Goal: Register for event/course

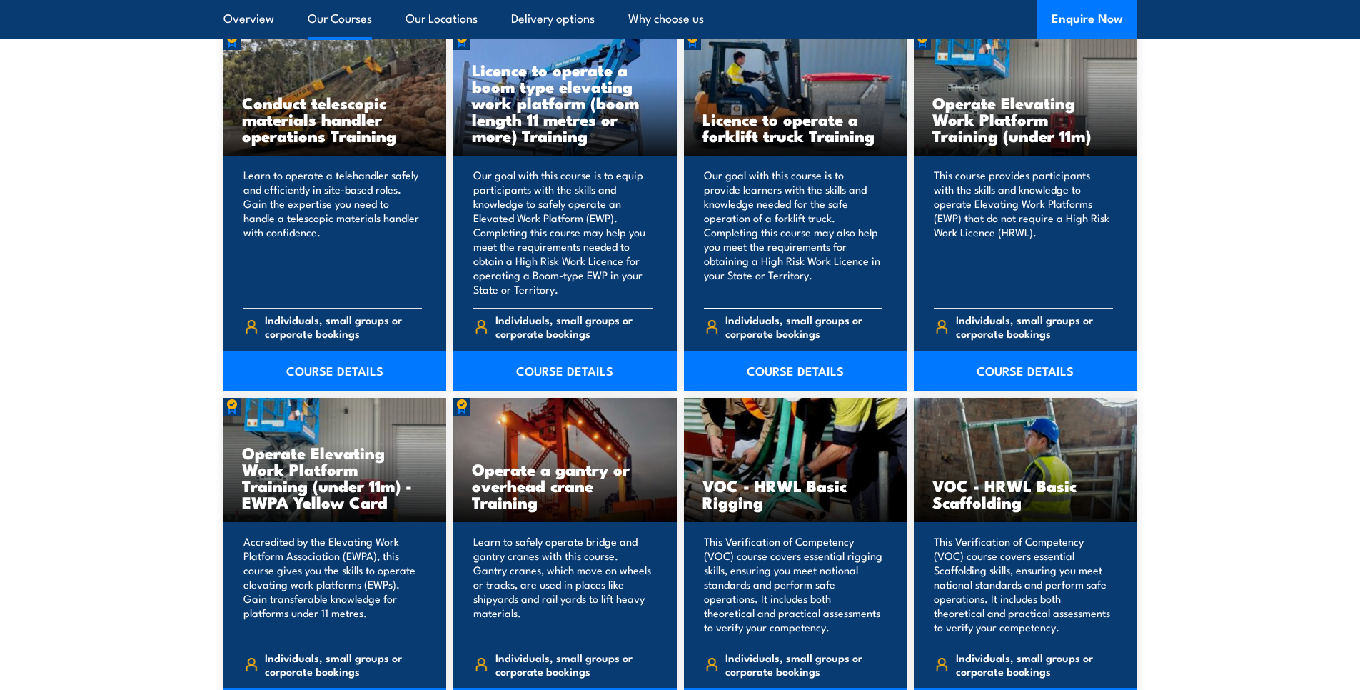
scroll to position [1083, 0]
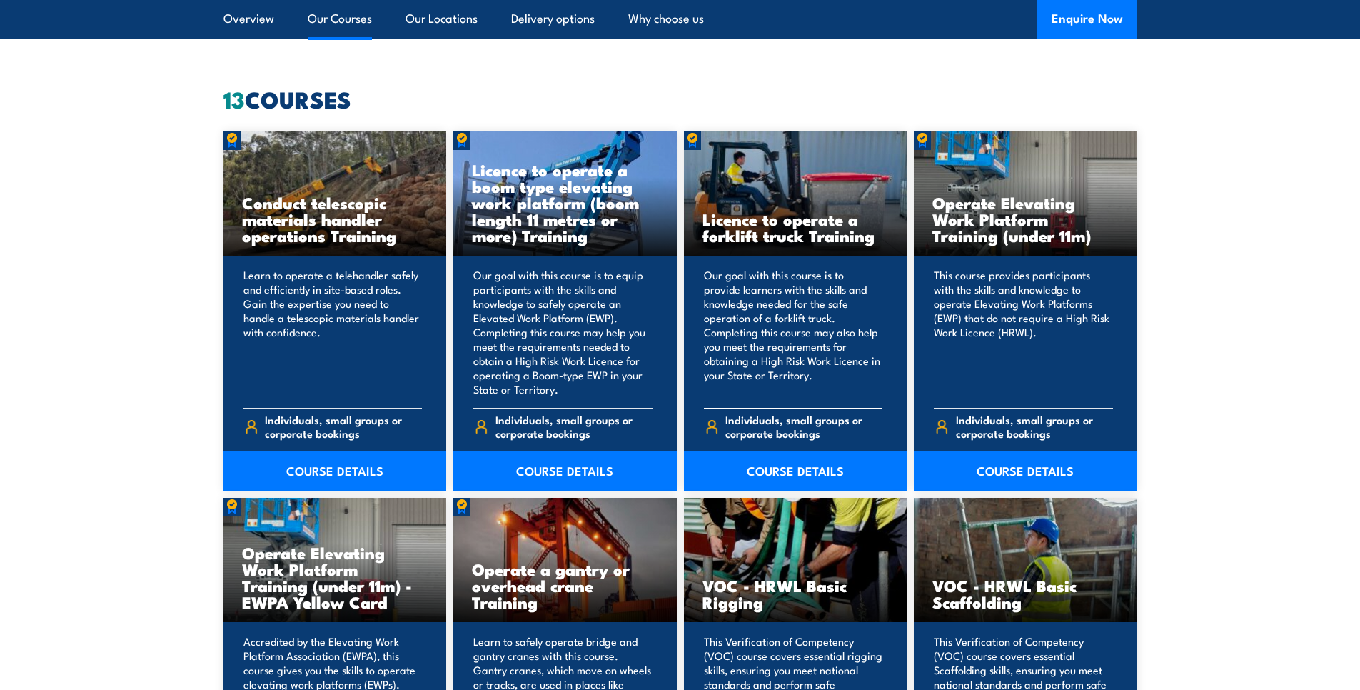
click at [762, 240] on h3 "Licence to operate a forklift truck Training" at bounding box center [795, 227] width 186 height 33
click at [792, 300] on p "Our goal with this course is to provide learners with the skills and knowledge …" at bounding box center [793, 332] width 179 height 129
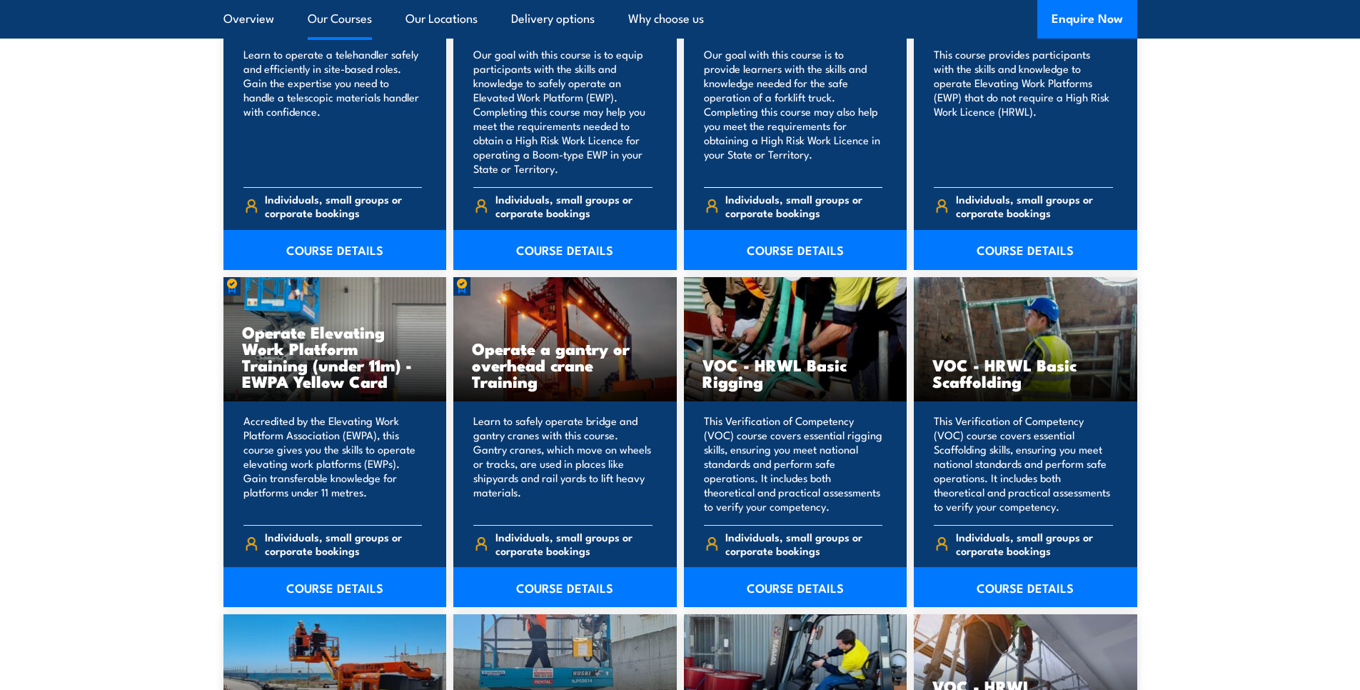
scroll to position [1334, 0]
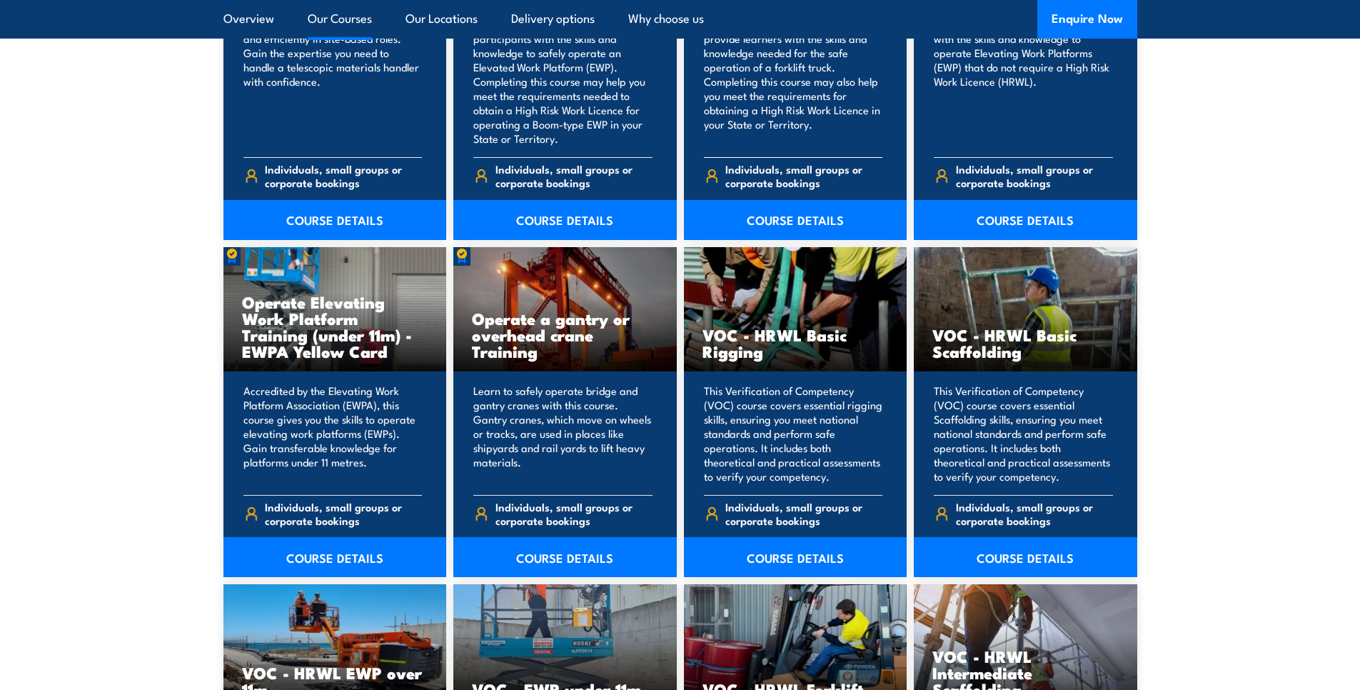
click at [713, 168] on img at bounding box center [712, 175] width 16 height 15
click at [786, 218] on link "COURSE DETAILS" at bounding box center [795, 220] width 223 height 40
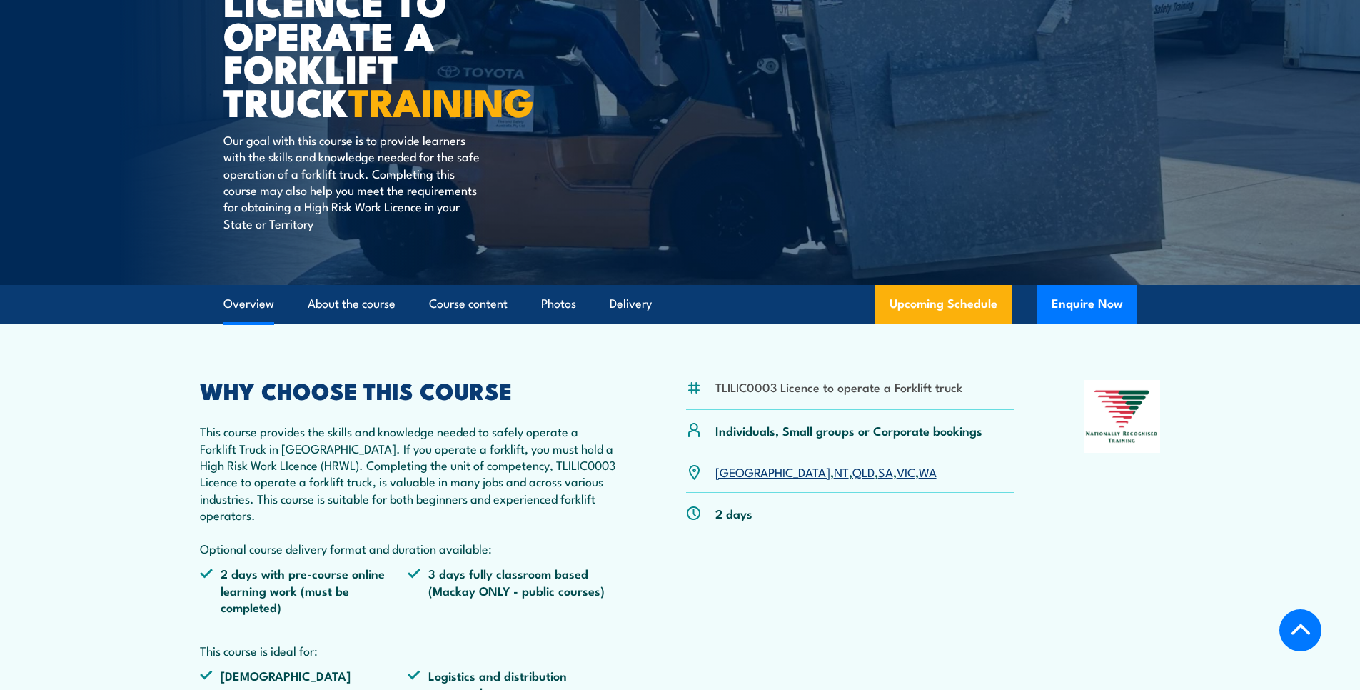
scroll to position [525, 0]
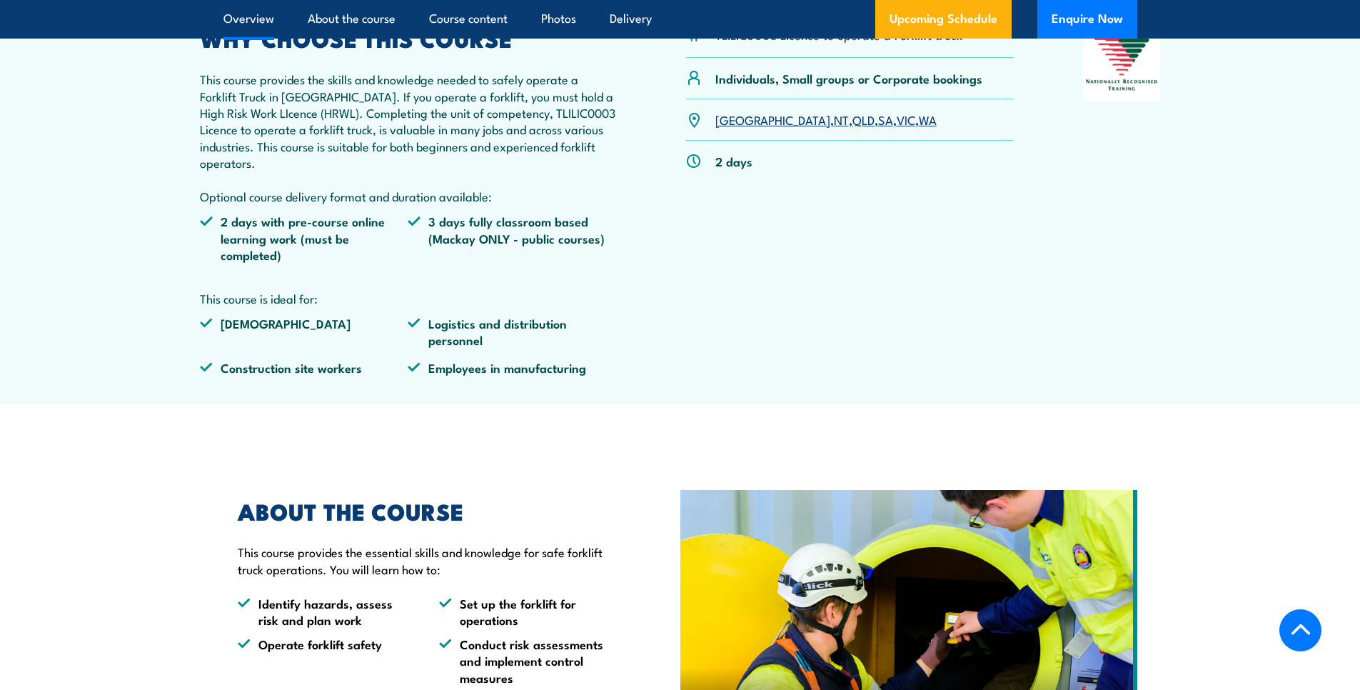
click at [878, 121] on link "SA" at bounding box center [885, 119] width 15 height 17
